Goal: Task Accomplishment & Management: Use online tool/utility

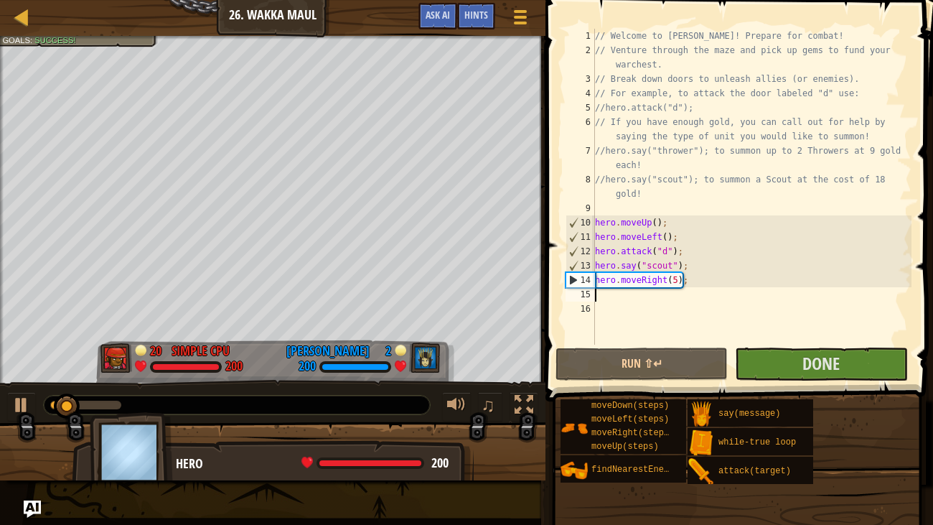
click at [636, 293] on div "// Welcome to [PERSON_NAME]! Prepare for combat! // Venture through the maze an…" at bounding box center [751, 201] width 319 height 344
click at [679, 282] on div "// Welcome to [PERSON_NAME]! Prepare for combat! // Venture through the maze an…" at bounding box center [751, 201] width 319 height 344
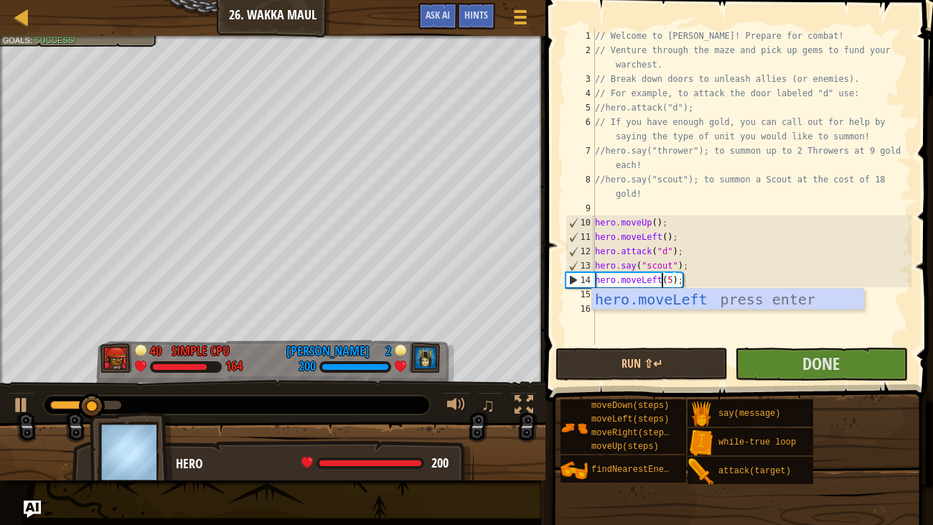
scroll to position [6, 6]
type textarea "hero.moveLeft(5);"
click at [779, 362] on button "Done" at bounding box center [821, 363] width 172 height 33
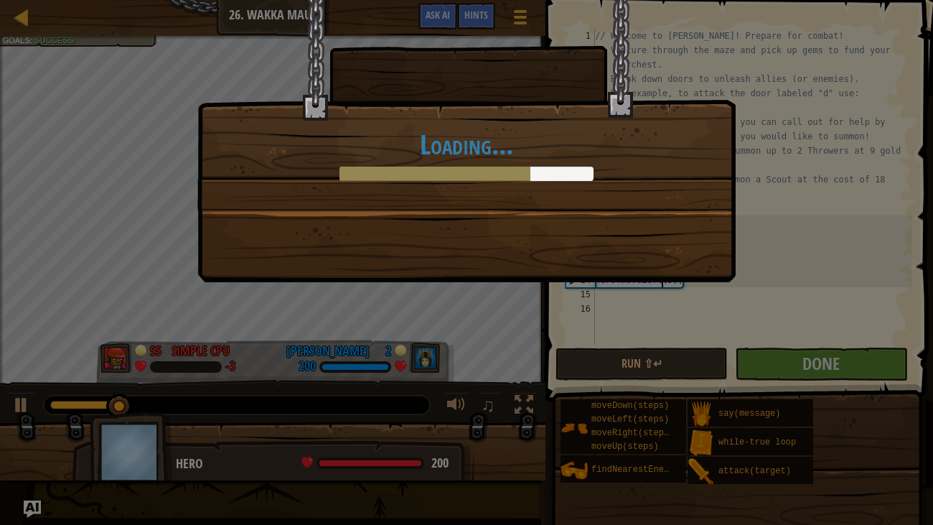
click at [476, 235] on div "Loading..." at bounding box center [466, 141] width 538 height 282
